Goal: Task Accomplishment & Management: Manage account settings

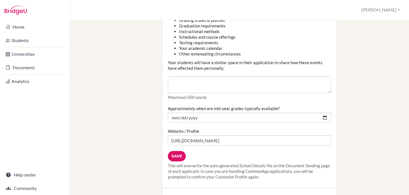
scroll to position [677, 0]
click at [179, 153] on input "Save" at bounding box center [177, 155] width 18 height 10
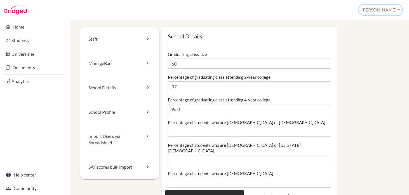
click at [389, 12] on button "[PERSON_NAME]" at bounding box center [380, 10] width 43 height 10
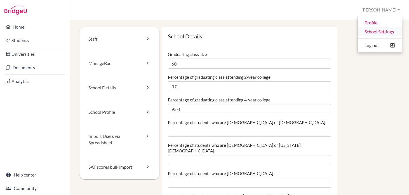
click at [379, 32] on link "School Settings" at bounding box center [380, 31] width 44 height 9
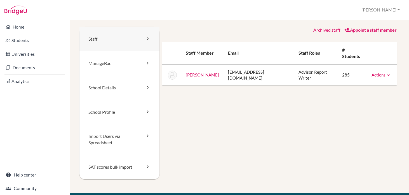
click at [117, 34] on link "Staff" at bounding box center [119, 39] width 80 height 24
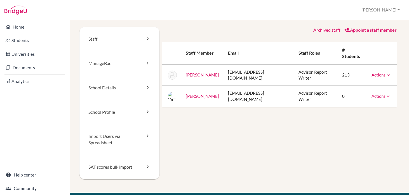
click at [376, 93] on link "Actions" at bounding box center [381, 95] width 20 height 5
click at [319, 100] on div "Staff [GEOGRAPHIC_DATA] School Details School Profile Import Users via Spreadsh…" at bounding box center [239, 110] width 320 height 166
click at [377, 28] on link "Appoint a staff member" at bounding box center [370, 29] width 52 height 5
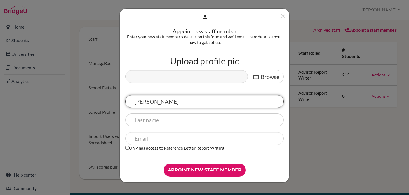
type input "Ivana"
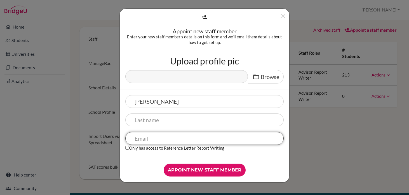
click at [183, 138] on input "text" at bounding box center [204, 138] width 158 height 13
paste input "ipetrova@aas-sofia.org"
type input "ipetrova@aas-sofia.org"
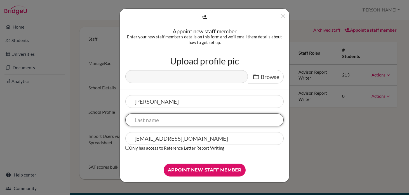
click at [164, 124] on input "text" at bounding box center [204, 119] width 158 height 13
type input "Petrova"
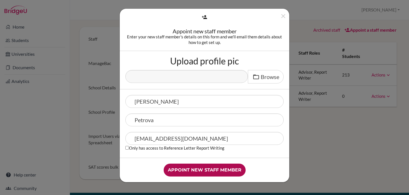
click at [211, 171] on input "Appoint new staff member" at bounding box center [205, 169] width 82 height 13
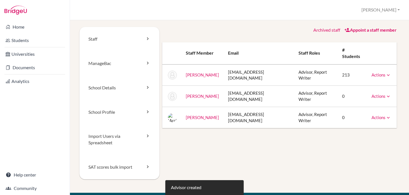
click at [386, 93] on icon at bounding box center [388, 96] width 6 height 6
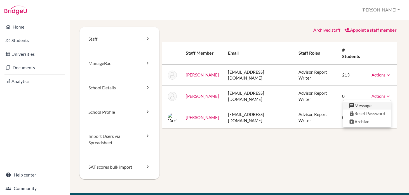
click at [379, 102] on link "Message" at bounding box center [367, 106] width 48 height 8
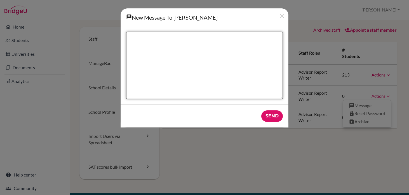
click at [221, 74] on textarea "New message" at bounding box center [204, 65] width 157 height 67
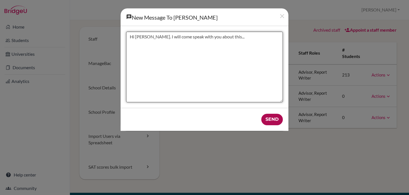
type textarea "Hi Ivana. I will come speak with you about this..."
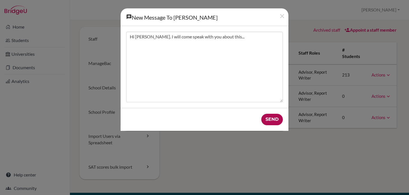
click at [273, 117] on input "Send" at bounding box center [272, 119] width 22 height 11
type input "Send"
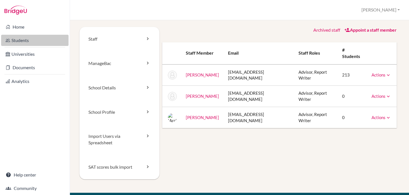
click at [12, 39] on link "Students" at bounding box center [34, 40] width 67 height 11
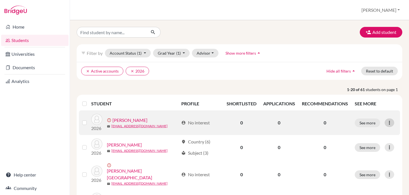
click at [388, 123] on icon at bounding box center [389, 123] width 6 height 6
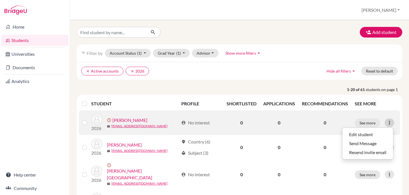
click at [388, 123] on icon at bounding box center [389, 123] width 6 height 6
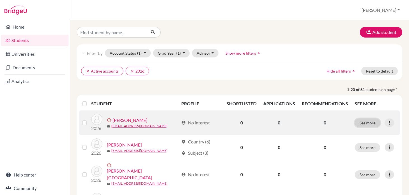
click at [367, 121] on button "See more" at bounding box center [367, 122] width 25 height 9
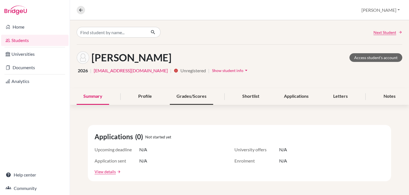
click at [190, 102] on div "Grades/Scores" at bounding box center [191, 96] width 43 height 16
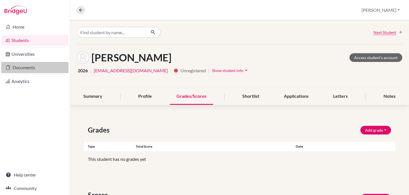
click at [30, 67] on link "Documents" at bounding box center [34, 67] width 67 height 11
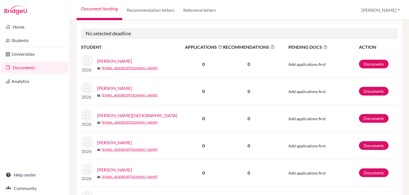
scroll to position [86, 0]
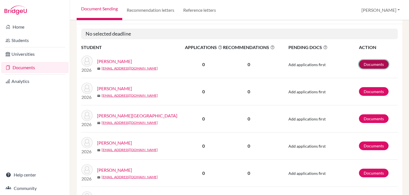
click at [370, 63] on link "Documents" at bounding box center [374, 64] width 30 height 9
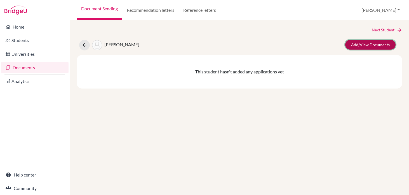
click at [378, 47] on link "Add/View Documents" at bounding box center [370, 45] width 50 height 10
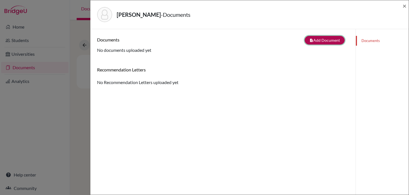
click at [333, 39] on button "note_add Add Document" at bounding box center [325, 40] width 40 height 9
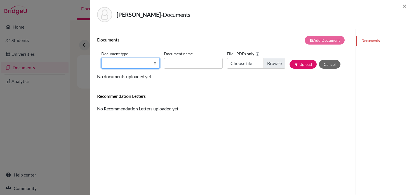
click at [156, 64] on select "Change explanation for Common App reports Counselor recommendation Internationa…" at bounding box center [130, 63] width 58 height 11
select select "2"
click at [101, 58] on select "Change explanation for Common App reports Counselor recommendation Internationa…" at bounding box center [130, 63] width 58 height 11
click at [141, 64] on select "Change explanation for Common App reports Counselor recommendation Internationa…" at bounding box center [130, 63] width 58 height 11
click at [101, 58] on select "Change explanation for Common App reports Counselor recommendation Internationa…" at bounding box center [130, 63] width 58 height 11
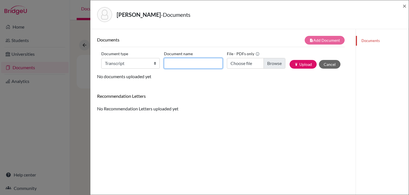
click at [194, 58] on input "Document name" at bounding box center [193, 63] width 58 height 11
click at [406, 7] on span "×" at bounding box center [404, 6] width 4 height 8
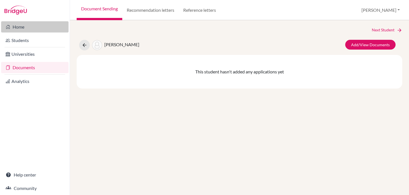
click at [14, 30] on link "Home" at bounding box center [34, 26] width 67 height 11
